Goal: Information Seeking & Learning: Learn about a topic

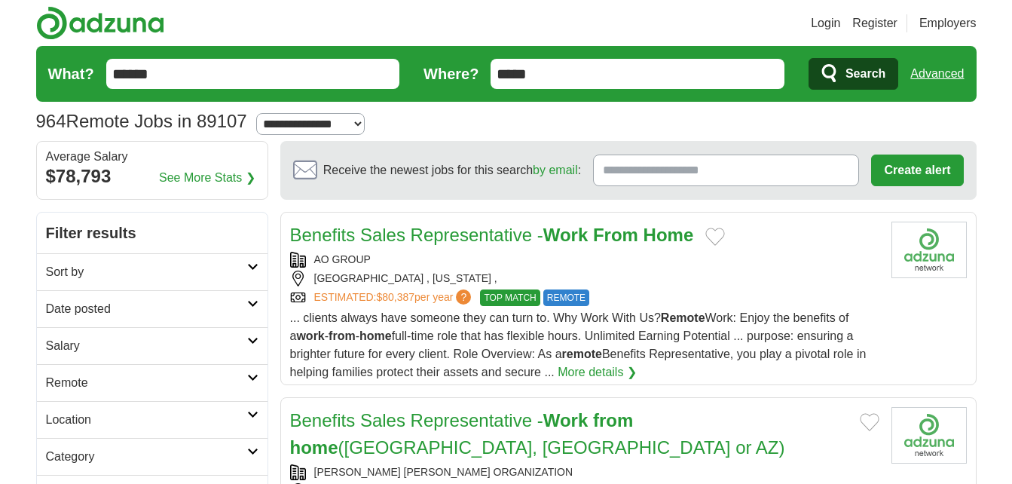
click at [649, 233] on strong "Home" at bounding box center [668, 235] width 50 height 20
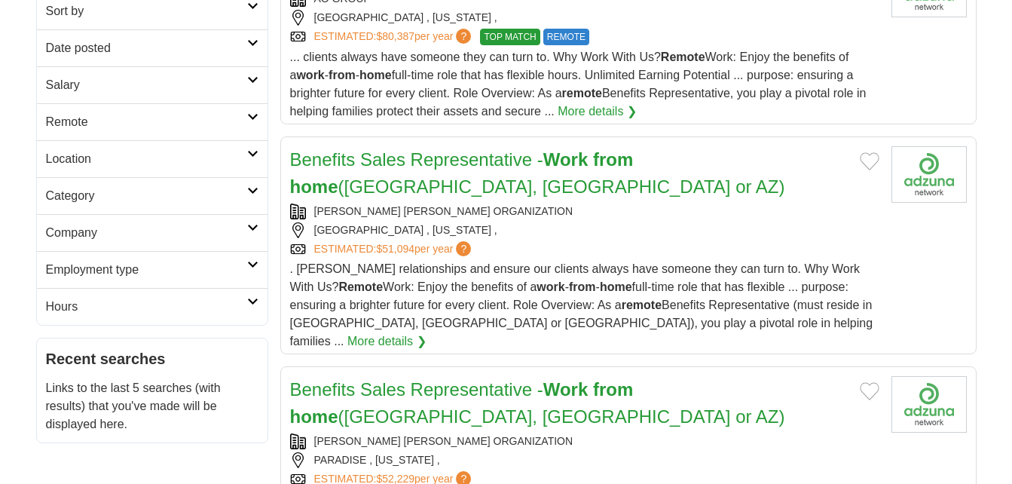
scroll to position [256, 0]
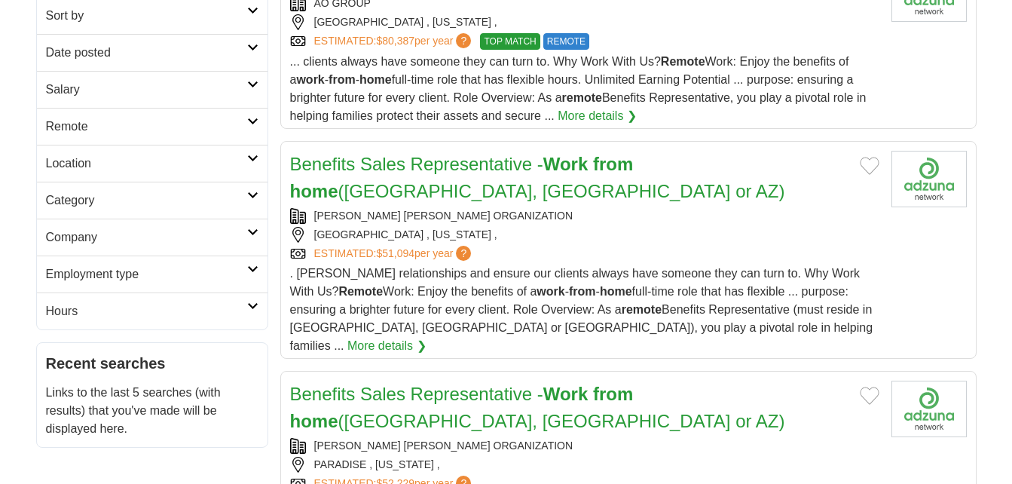
click at [611, 170] on strong "from" at bounding box center [613, 164] width 40 height 20
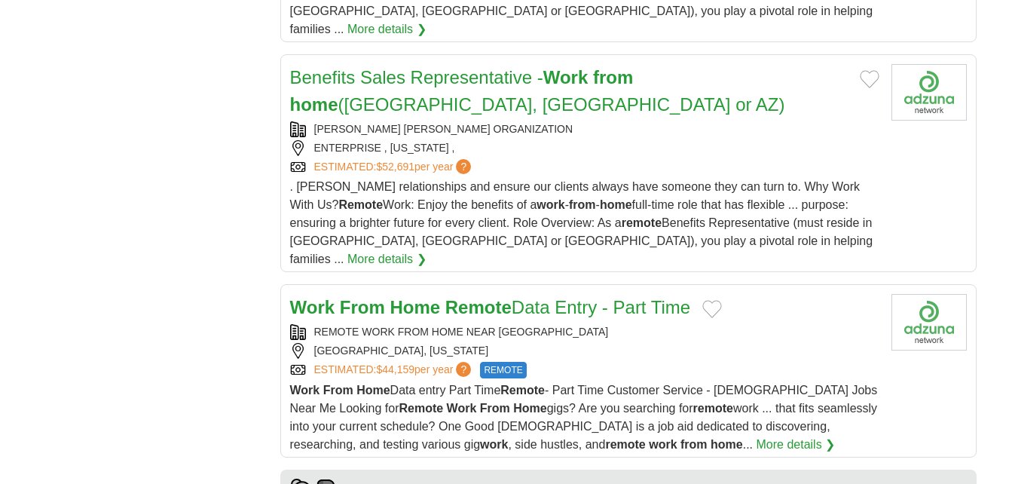
scroll to position [1097, 0]
click at [527, 296] on link "Work From Home Remote Data Entry - Part Time" at bounding box center [490, 306] width 401 height 20
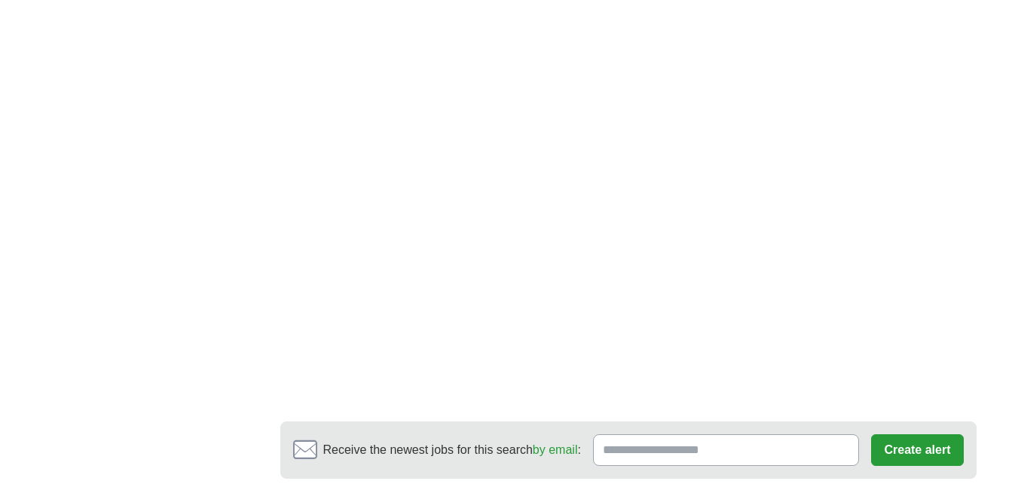
scroll to position [3230, 0]
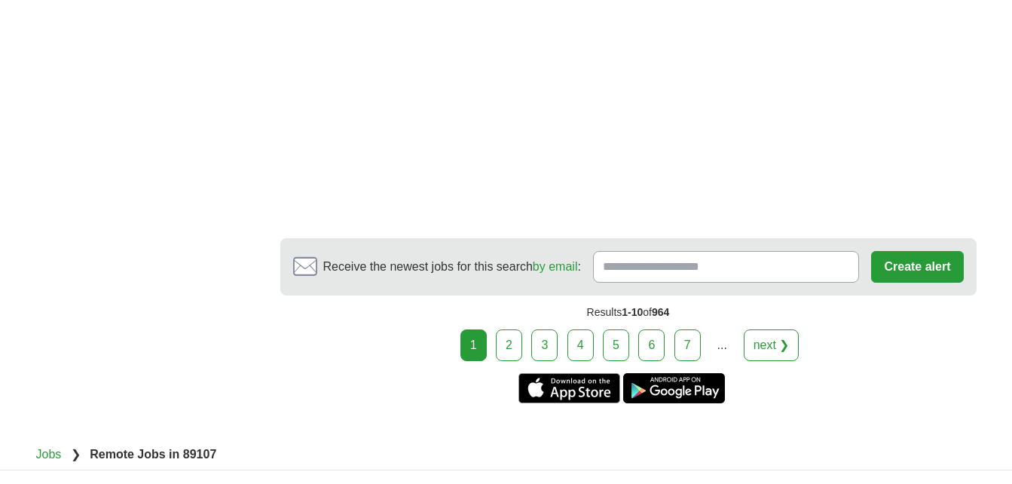
click at [509, 329] on link "2" at bounding box center [509, 345] width 26 height 32
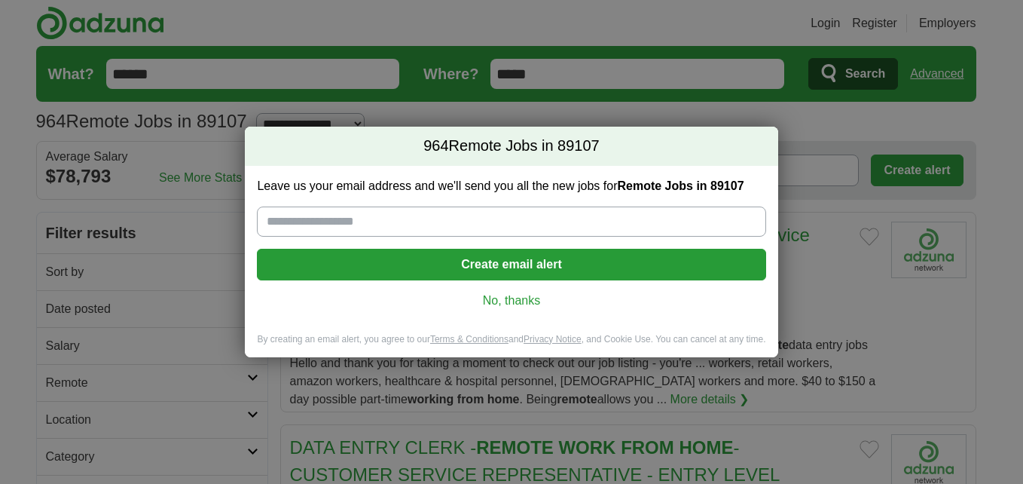
click at [521, 302] on link "No, thanks" at bounding box center [511, 300] width 484 height 17
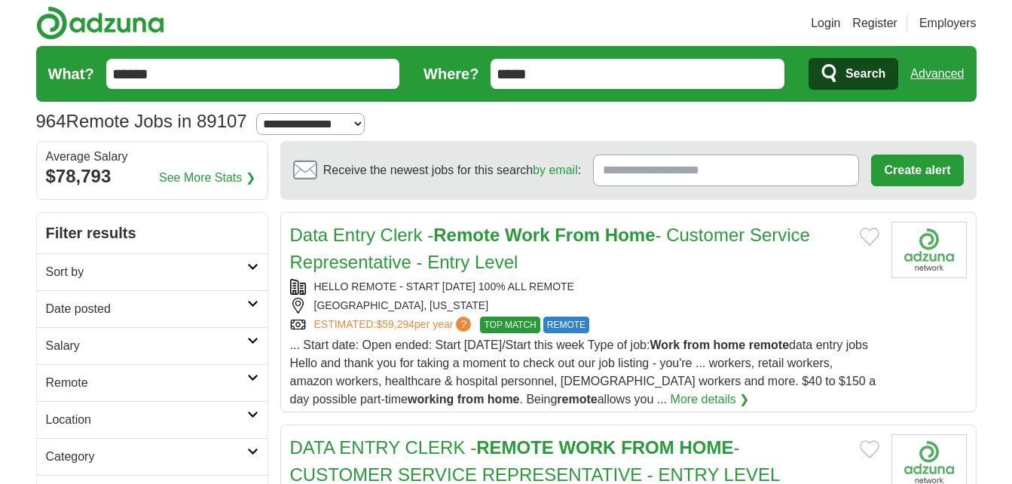
click at [562, 233] on strong "From" at bounding box center [576, 235] width 45 height 20
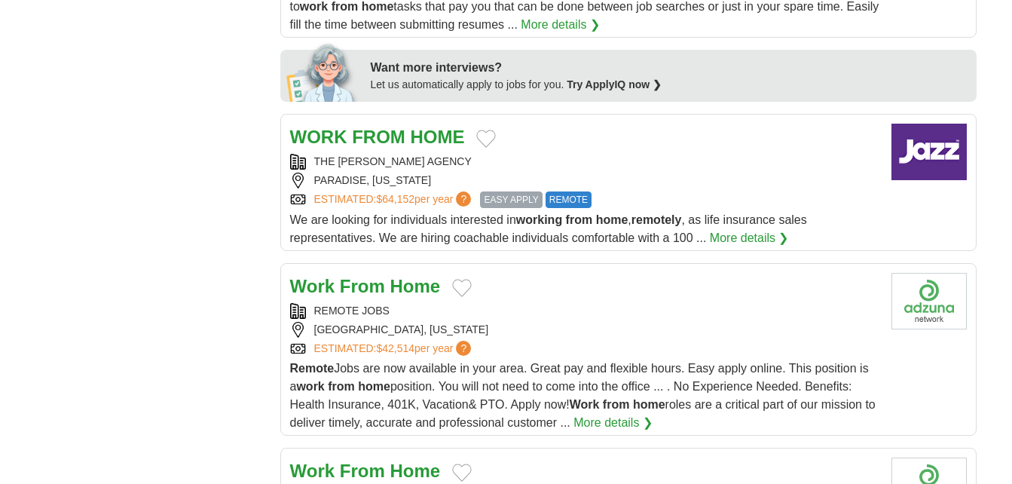
scroll to position [800, 0]
click at [418, 286] on strong "Home" at bounding box center [414, 285] width 50 height 20
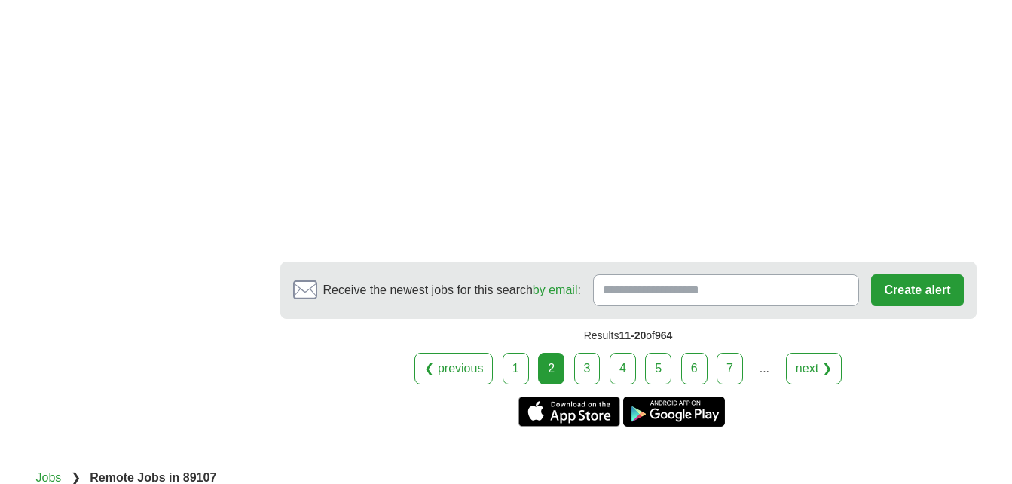
scroll to position [2648, 0]
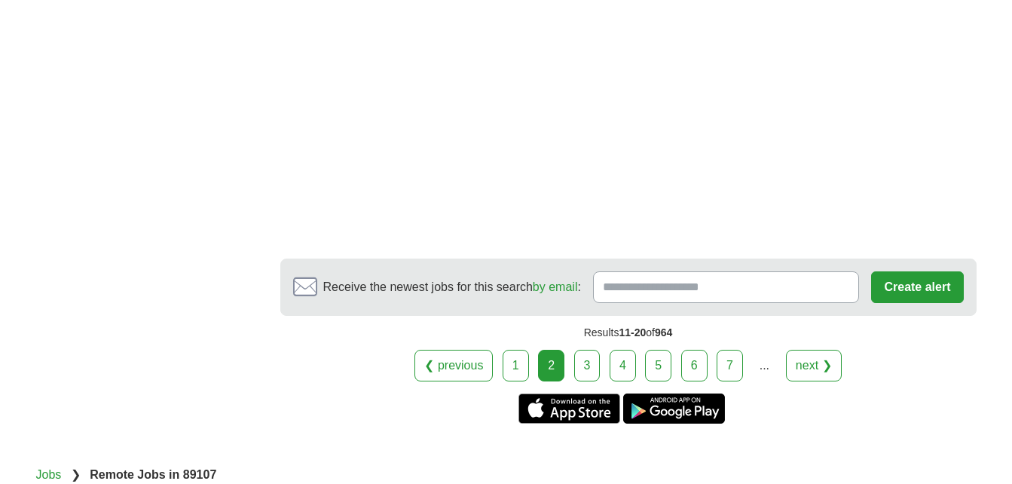
click at [584, 365] on link "3" at bounding box center [587, 366] width 26 height 32
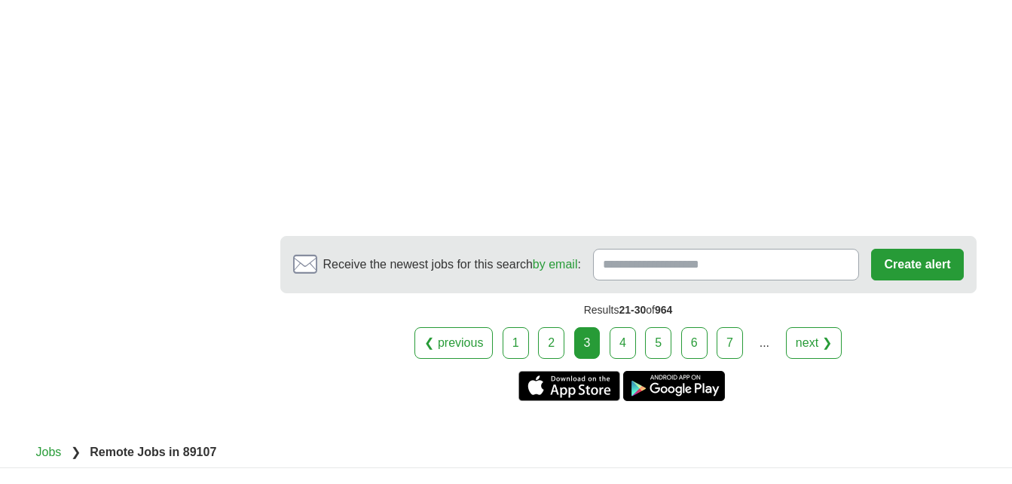
scroll to position [2722, 0]
click at [626, 353] on link "4" at bounding box center [622, 342] width 26 height 32
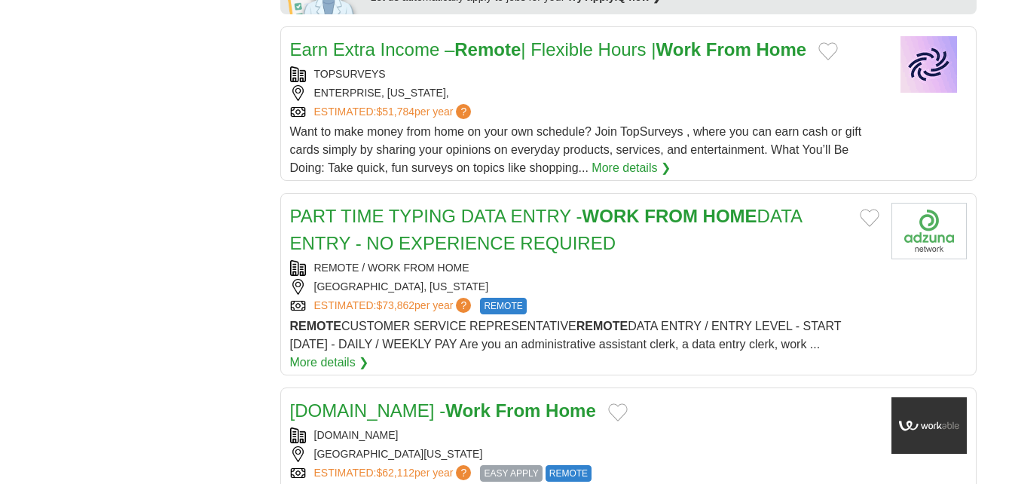
scroll to position [750, 0]
click at [333, 361] on link "More details ❯" at bounding box center [329, 362] width 79 height 18
